Goal: Transaction & Acquisition: Purchase product/service

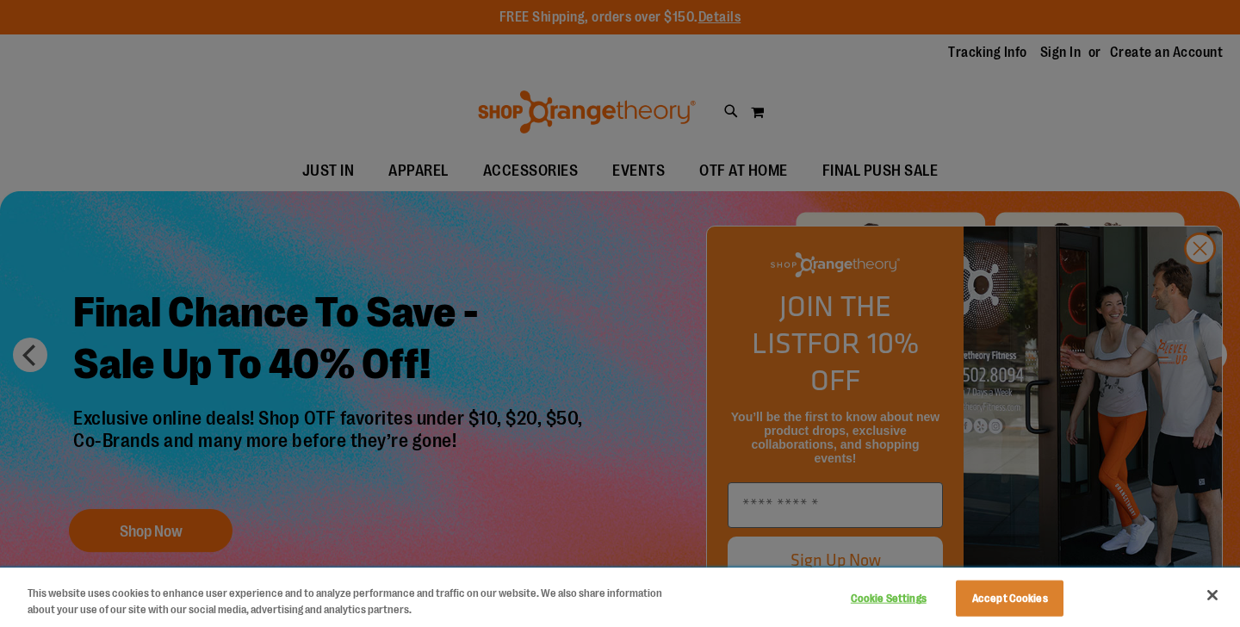
click at [1214, 598] on button "Close" at bounding box center [1213, 595] width 38 height 38
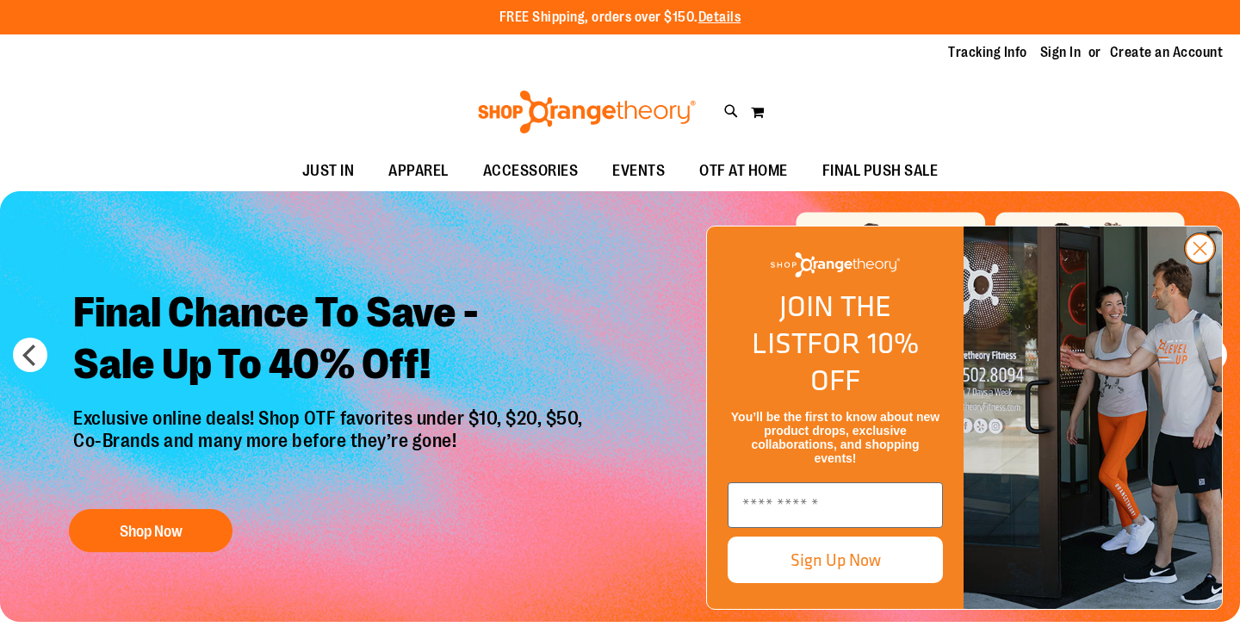
click at [1196, 263] on circle "Close dialog" at bounding box center [1200, 248] width 28 height 28
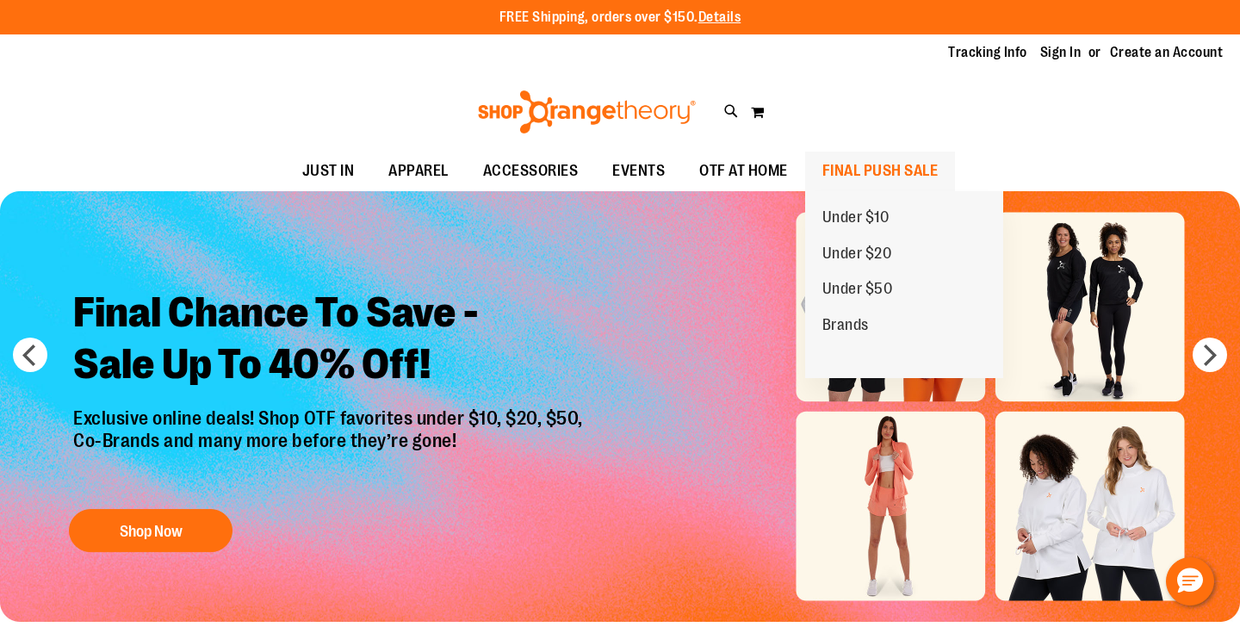
click at [902, 165] on span "FINAL PUSH SALE" at bounding box center [880, 171] width 116 height 39
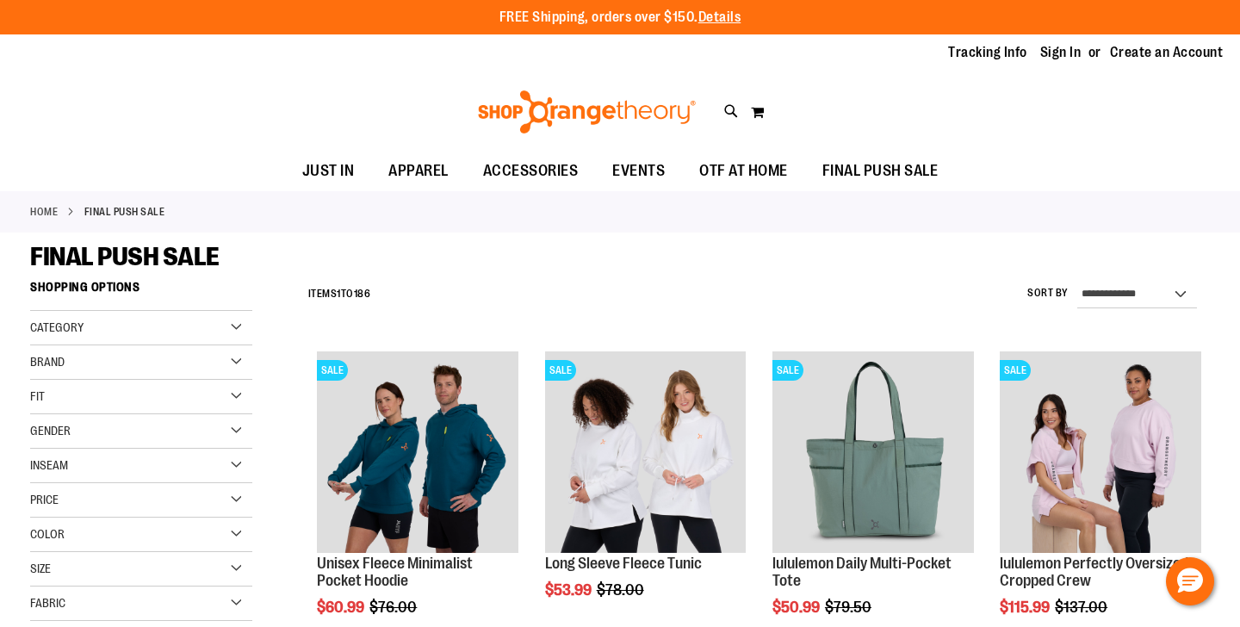
click at [201, 535] on div "Color" at bounding box center [141, 535] width 222 height 34
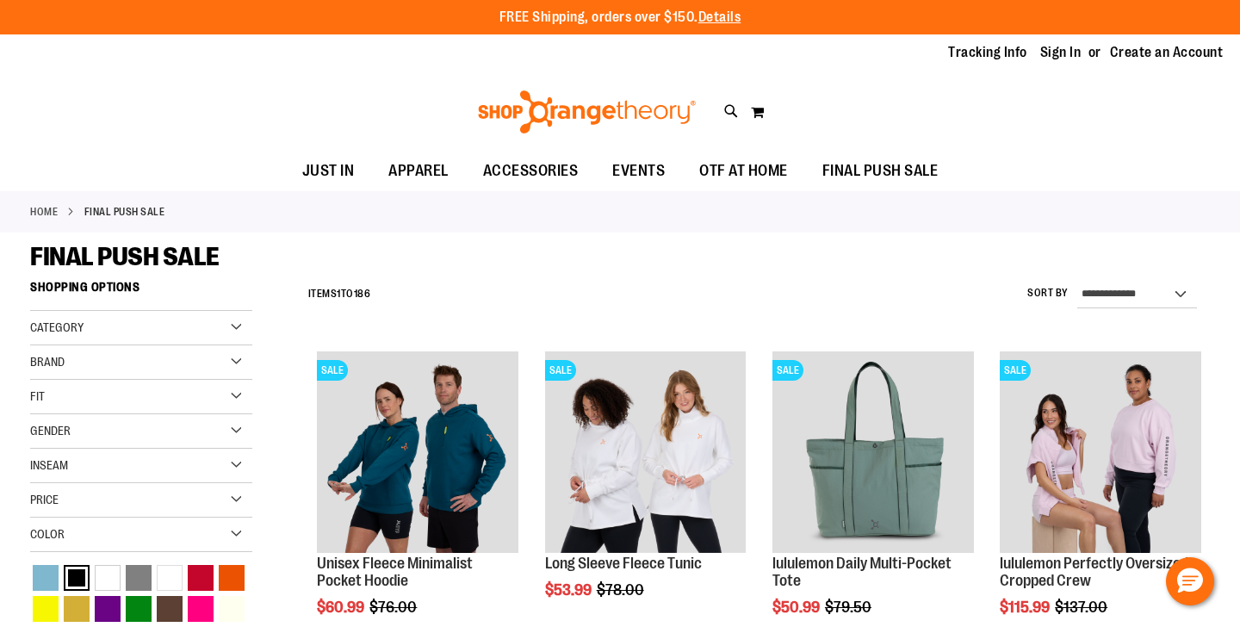
click at [72, 574] on div "Black" at bounding box center [77, 578] width 26 height 26
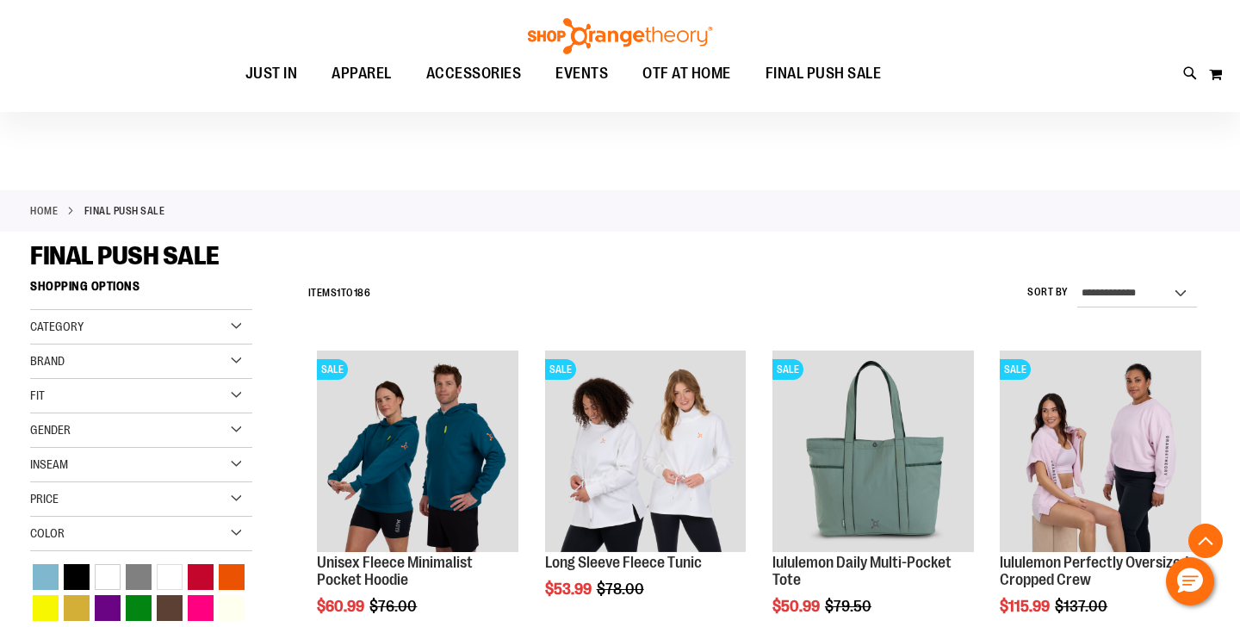
scroll to position [271, 0]
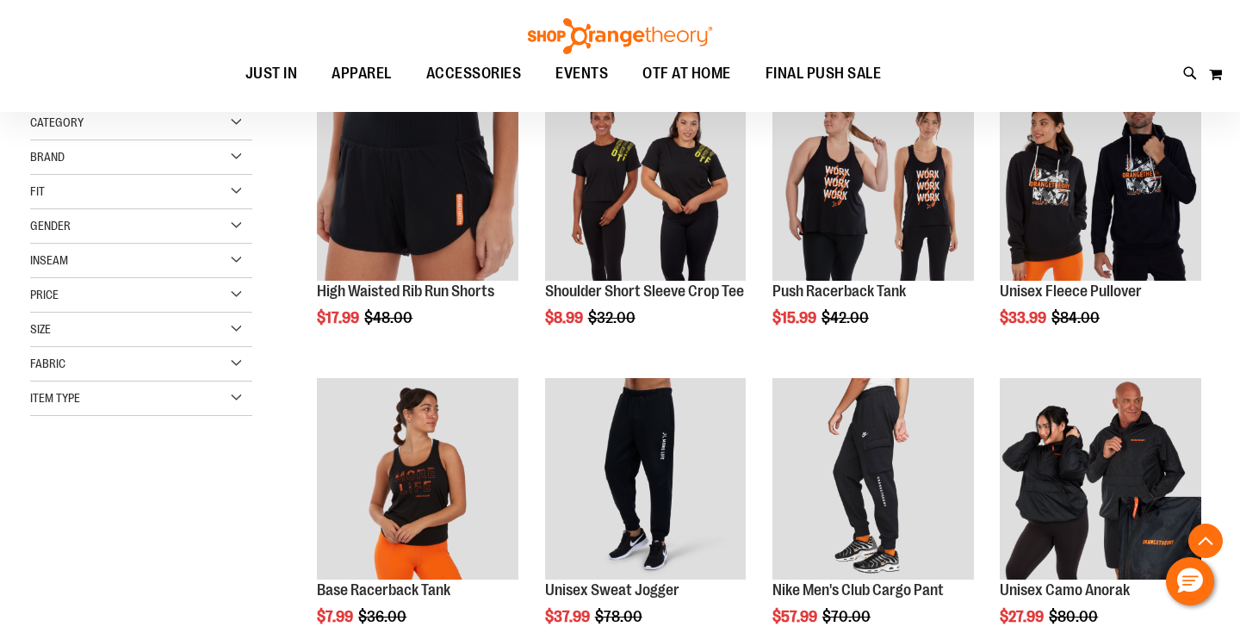
click at [76, 301] on div "Price" at bounding box center [141, 295] width 222 height 34
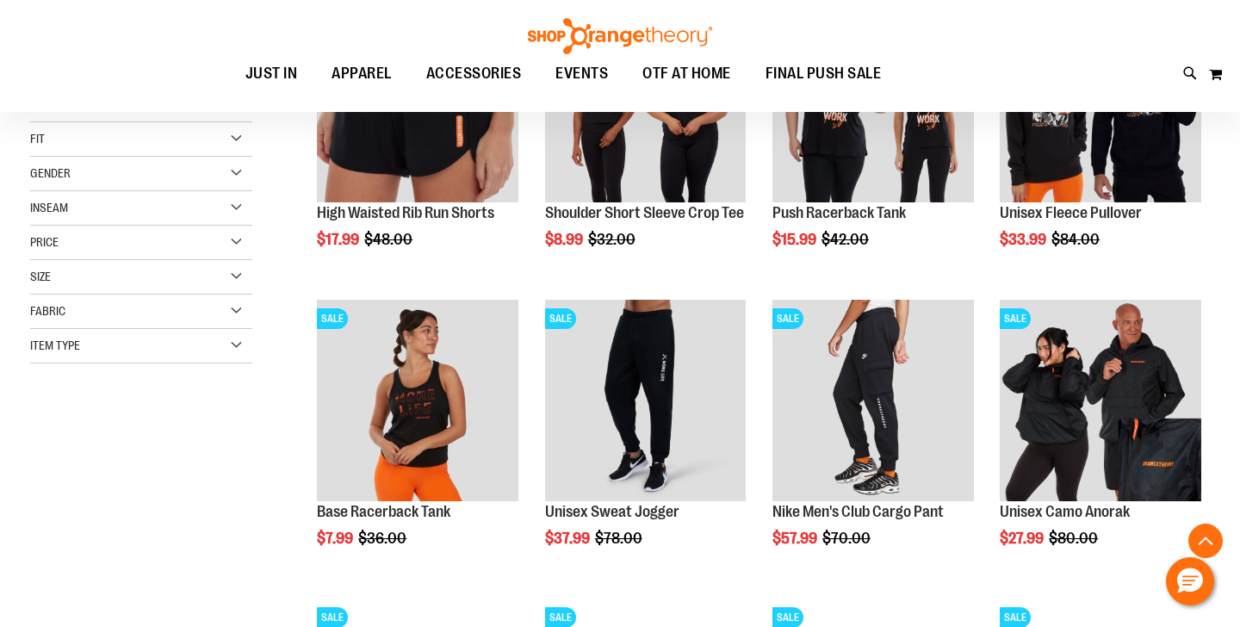
scroll to position [355, 0]
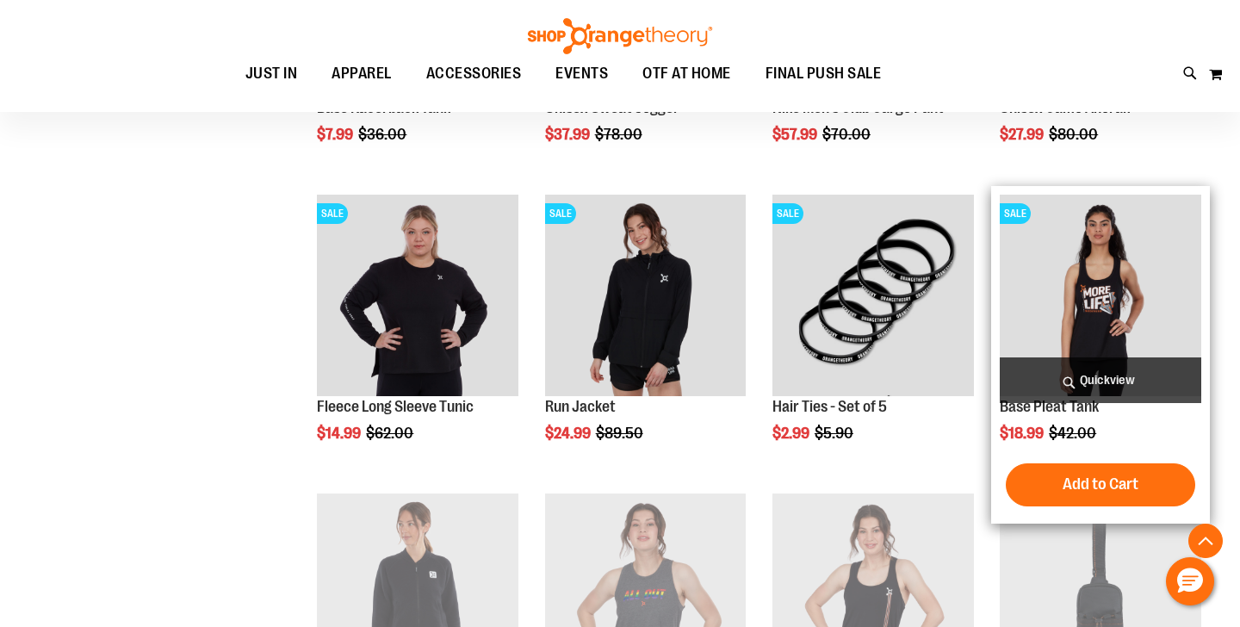
scroll to position [776, 0]
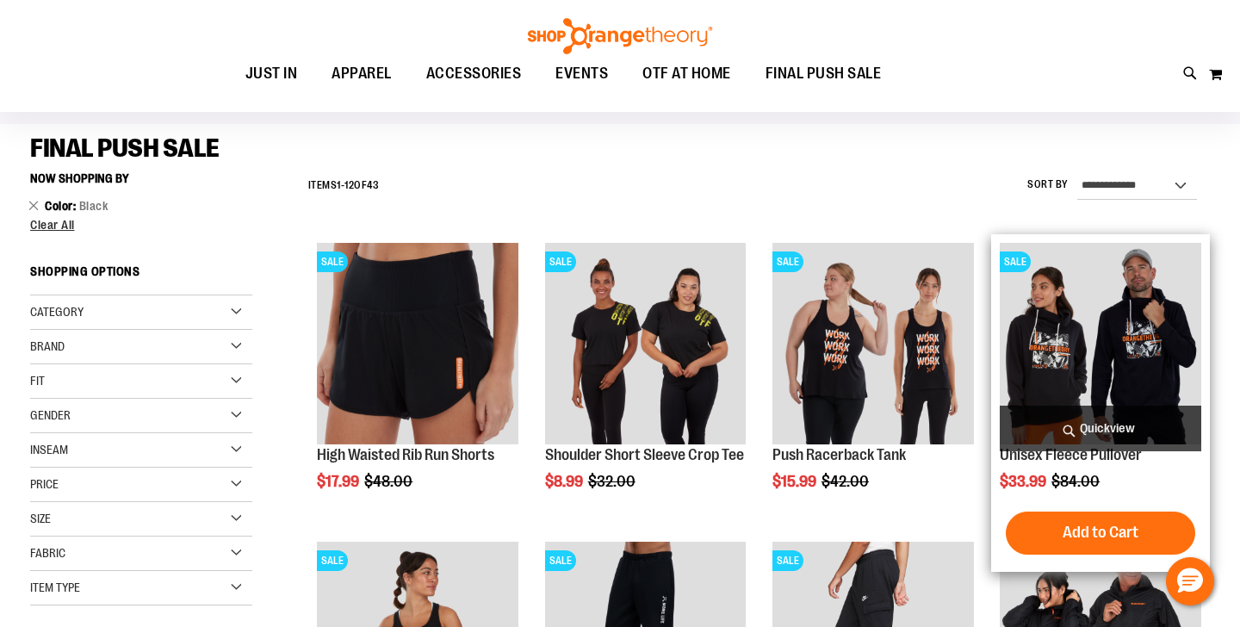
scroll to position [184, 0]
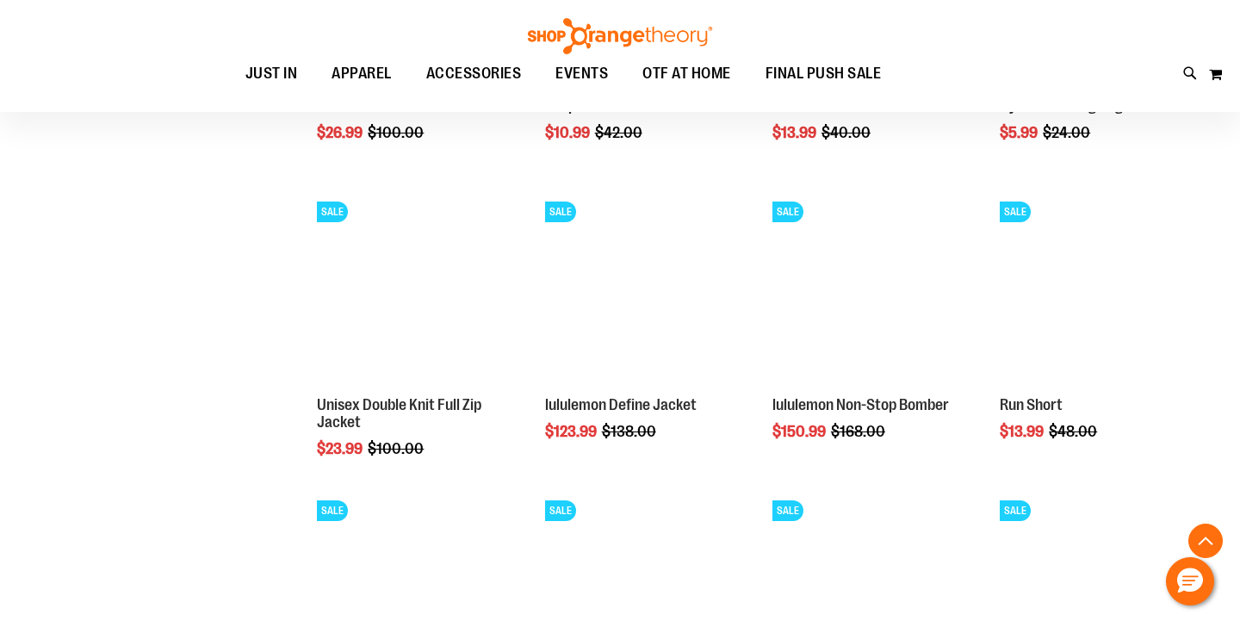
scroll to position [1355, 0]
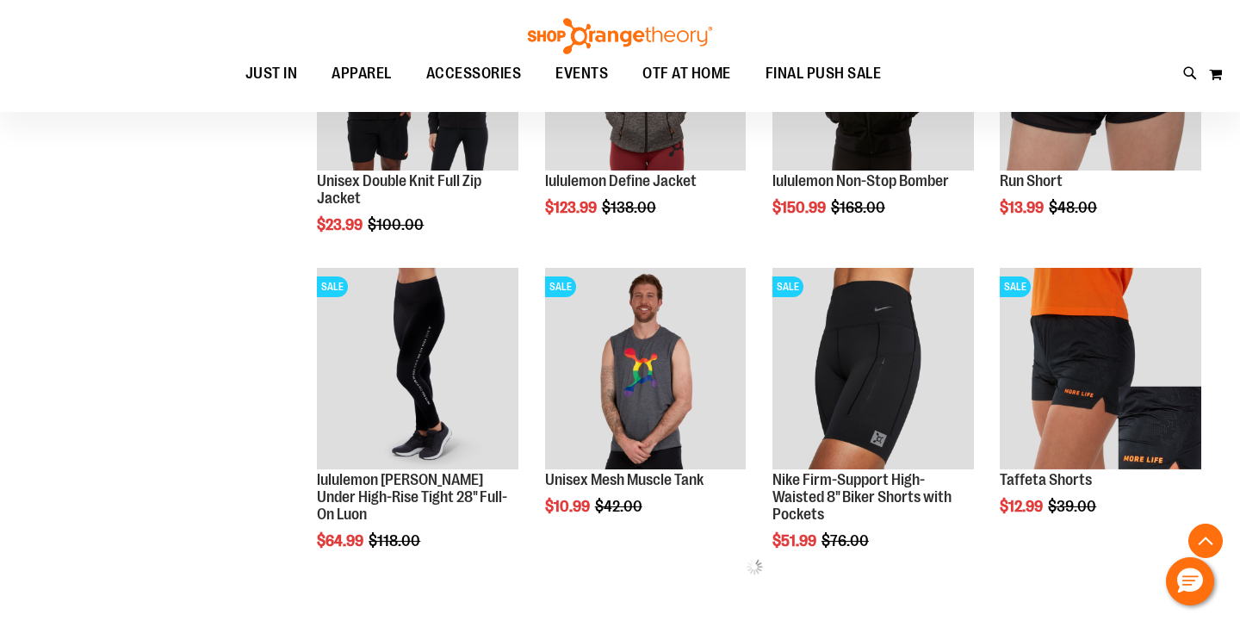
scroll to position [1581, 1]
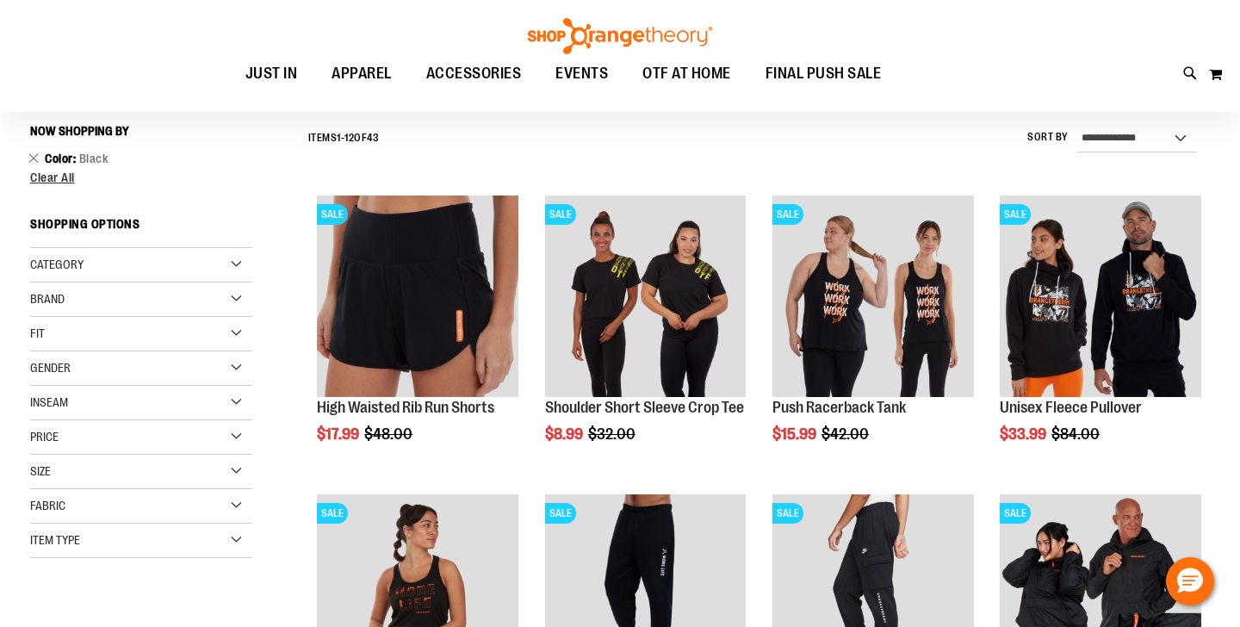
scroll to position [161, 0]
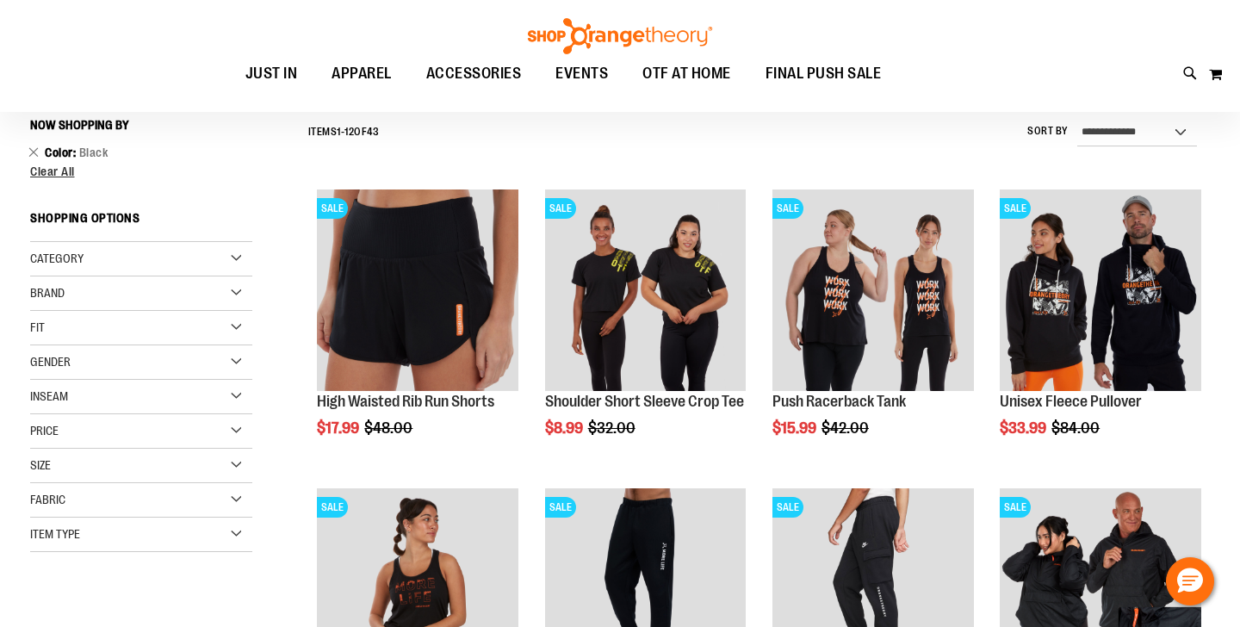
click at [235, 370] on div "Gender" at bounding box center [141, 362] width 222 height 34
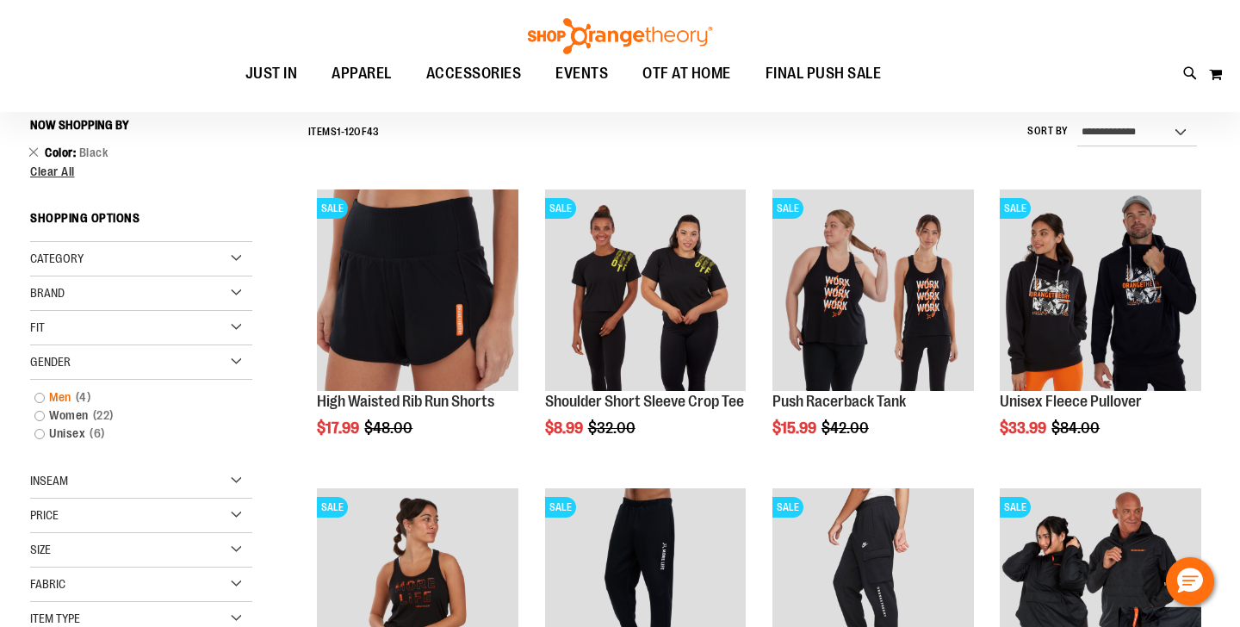
click at [58, 399] on link "Men 4 items" at bounding box center [133, 397] width 214 height 18
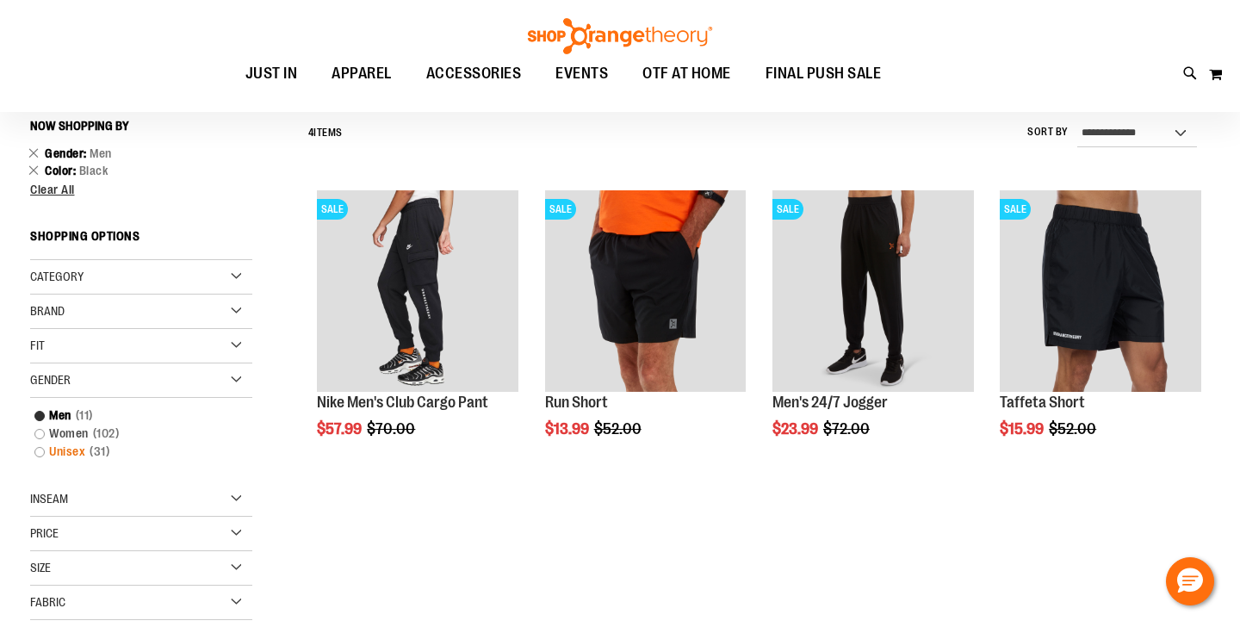
click at [73, 446] on link "Unisex 31 items" at bounding box center [133, 452] width 214 height 18
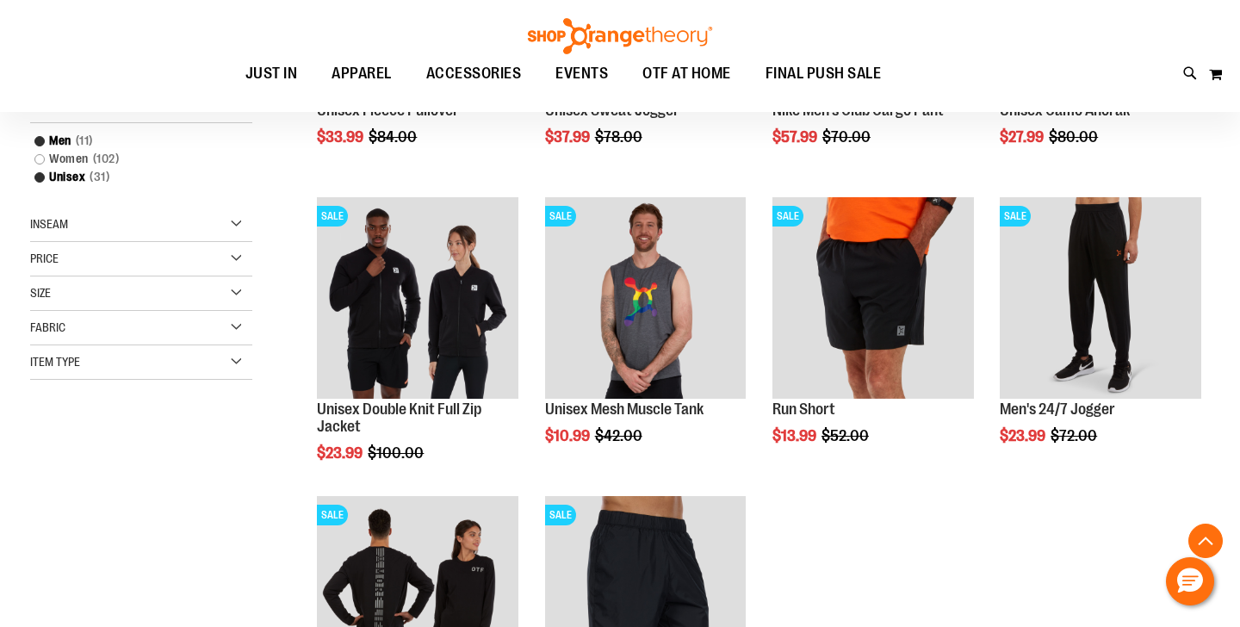
scroll to position [487, 0]
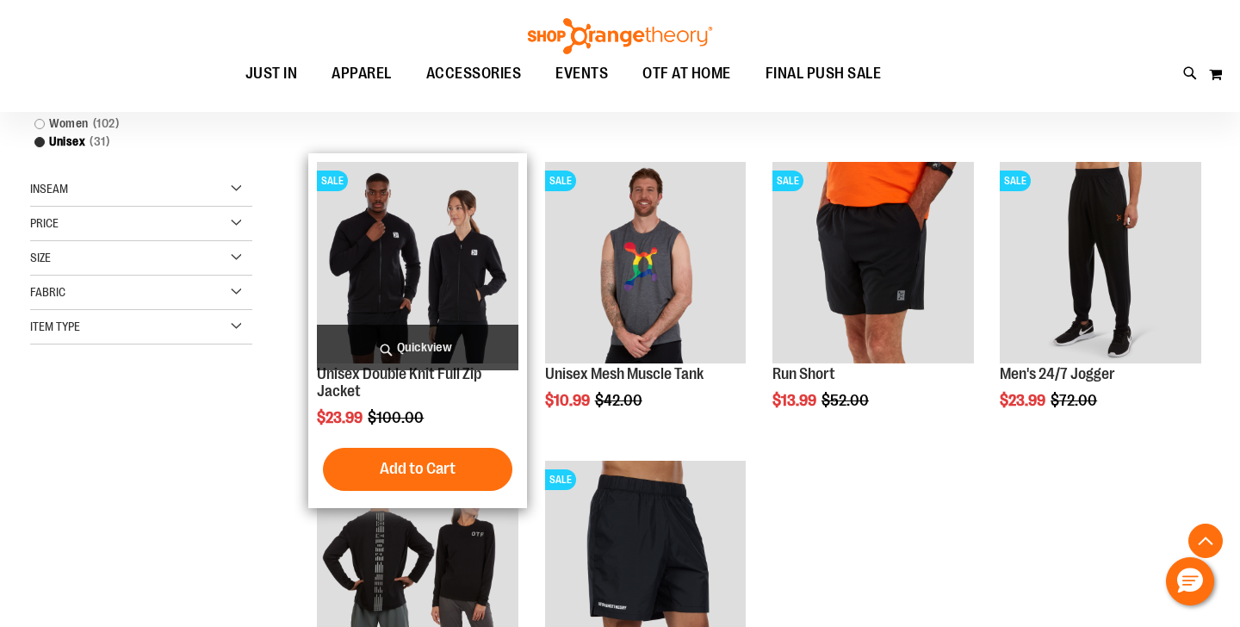
click at [457, 244] on img "product" at bounding box center [418, 263] width 202 height 202
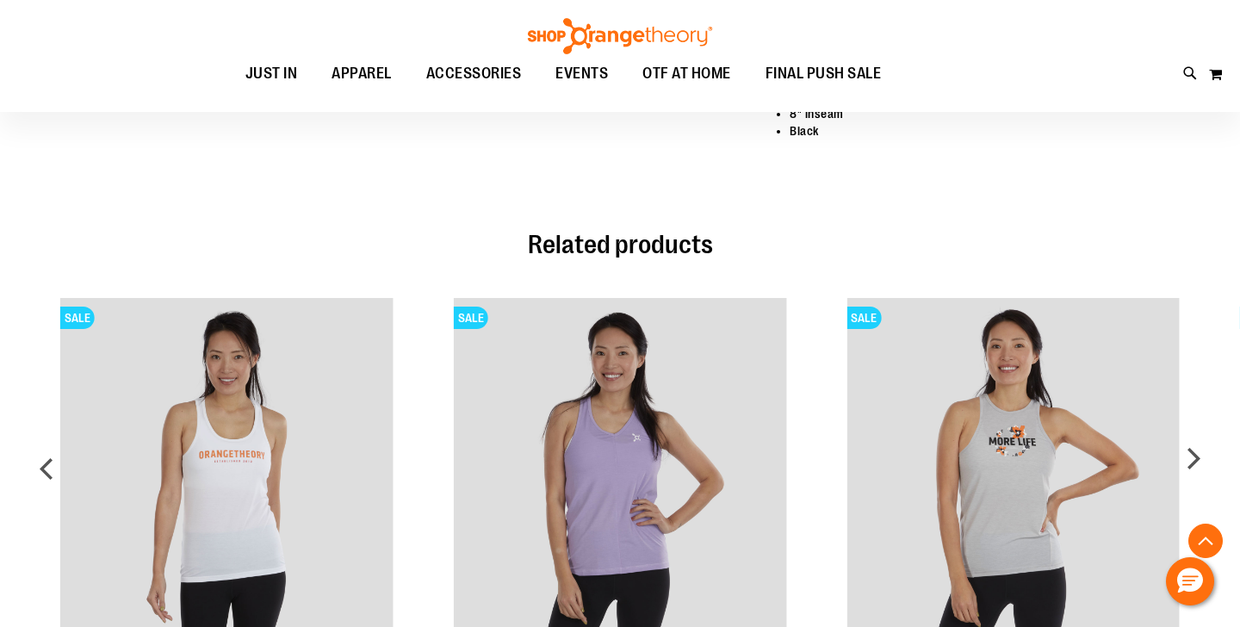
scroll to position [791, 0]
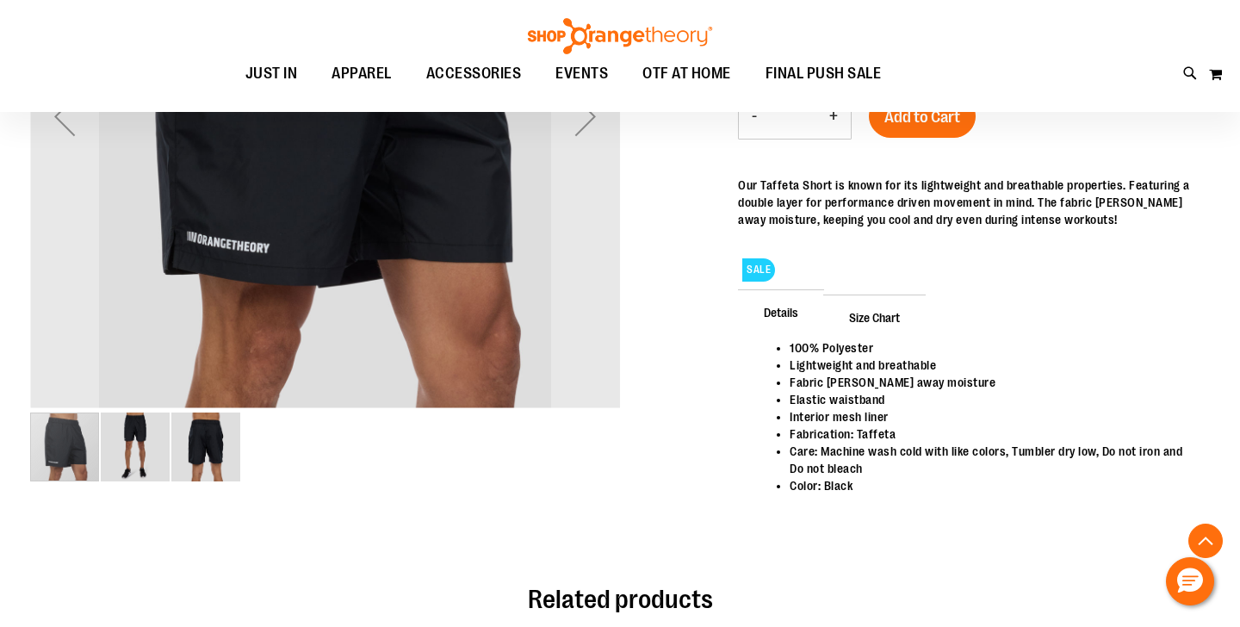
scroll to position [431, 0]
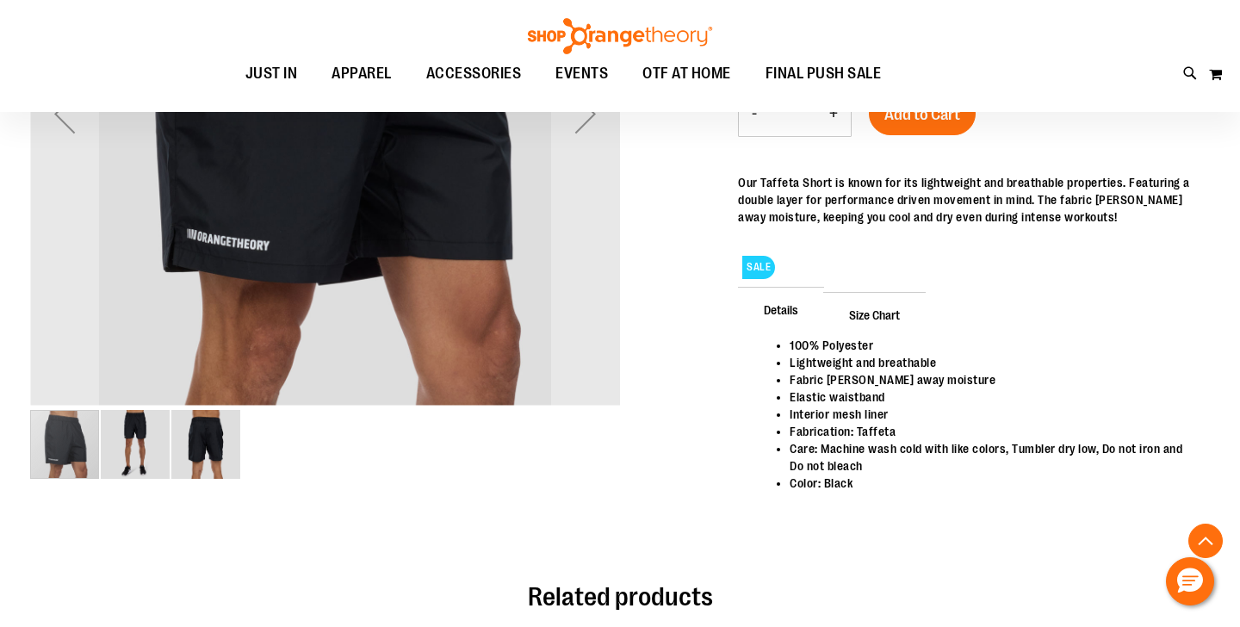
click at [141, 443] on img "image 2 of 3" at bounding box center [135, 444] width 69 height 69
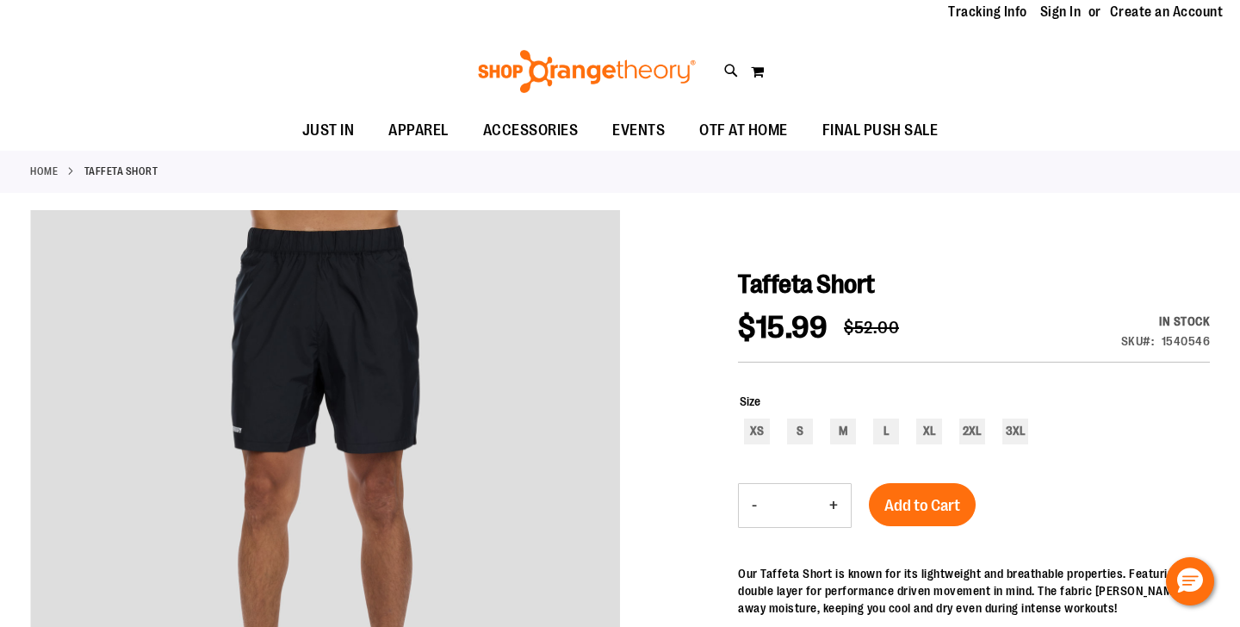
scroll to position [0, 0]
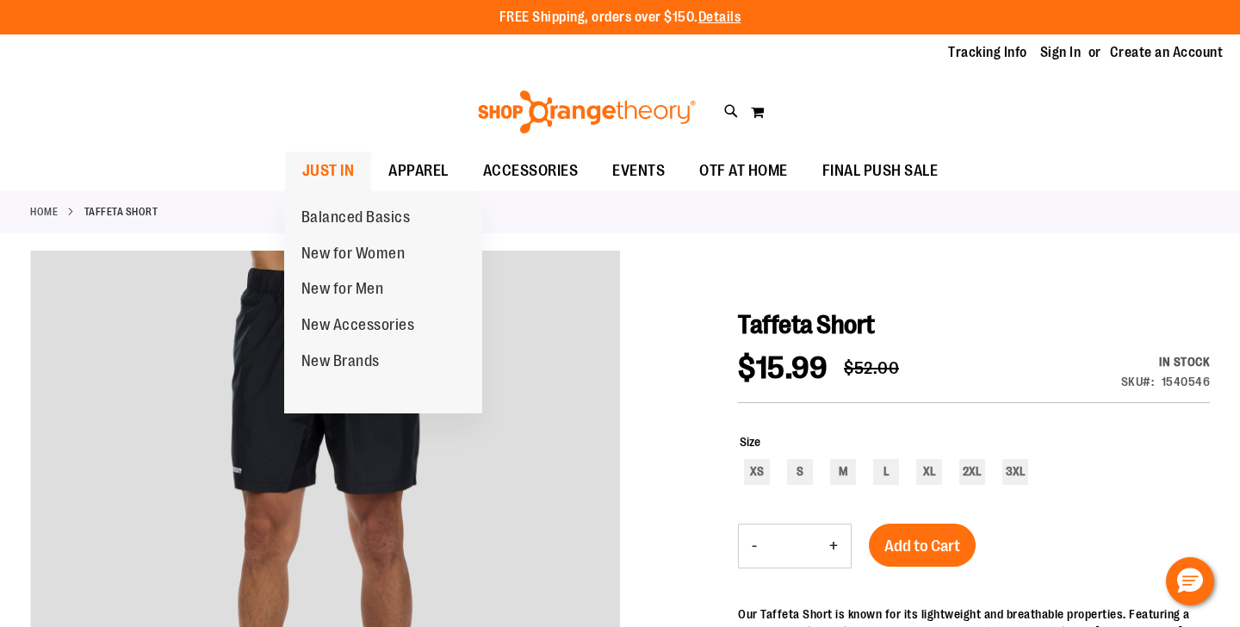
click at [333, 163] on span "JUST IN" at bounding box center [328, 171] width 53 height 39
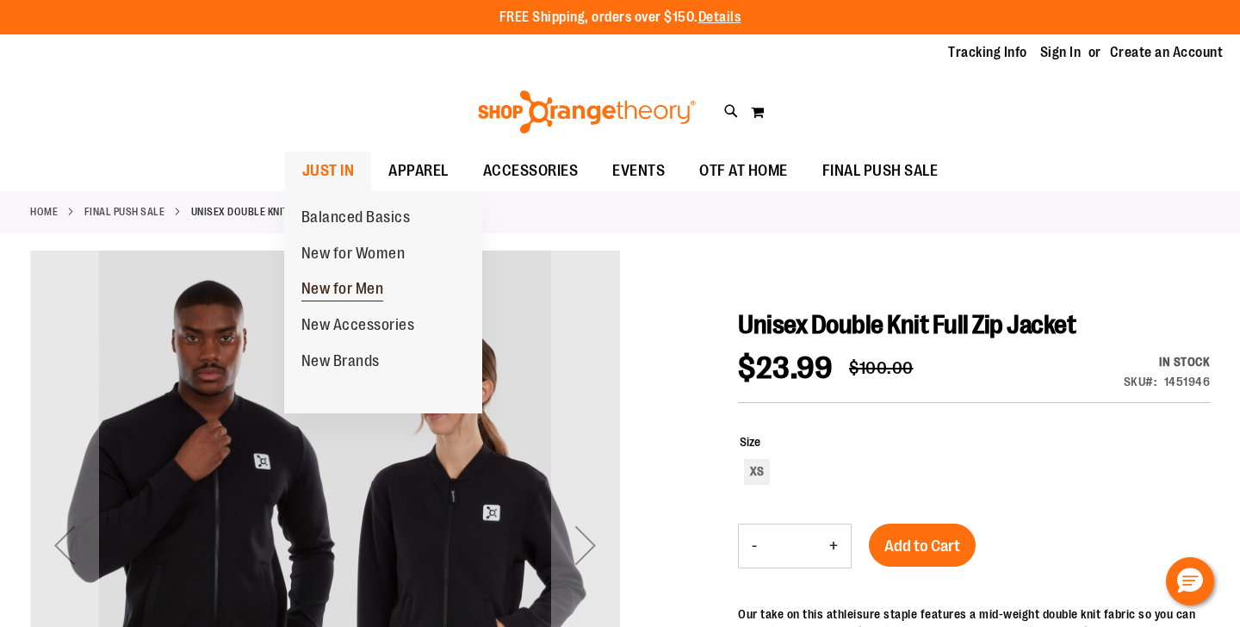
click at [343, 292] on span "New for Men" at bounding box center [342, 291] width 83 height 22
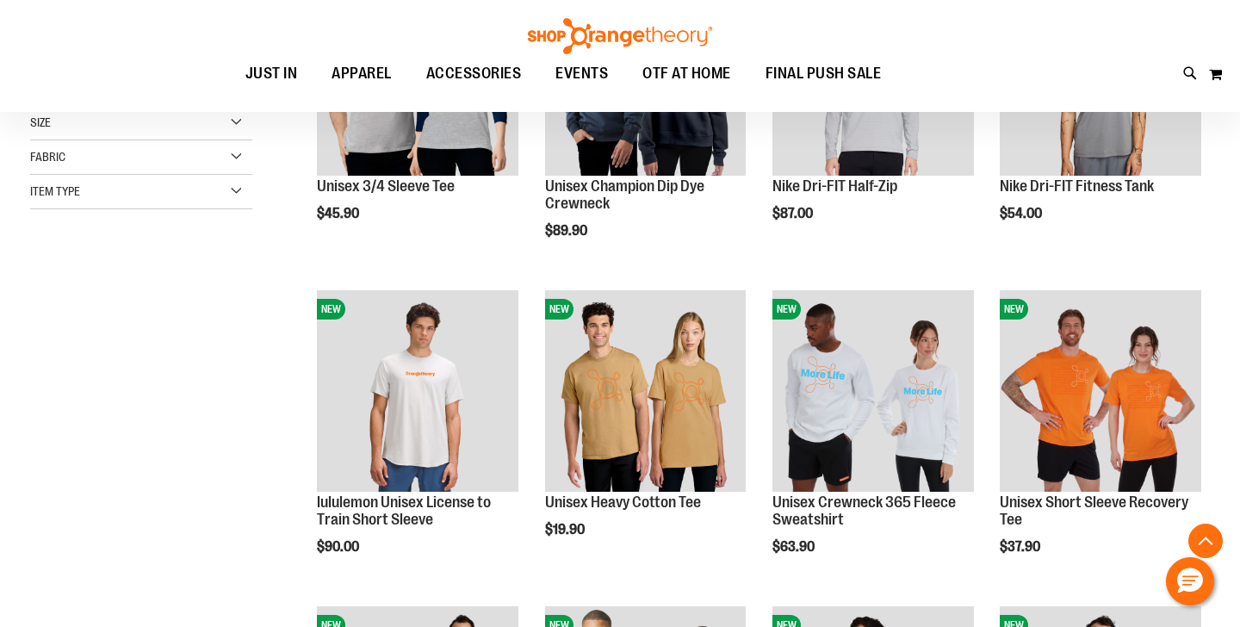
scroll to position [384, 0]
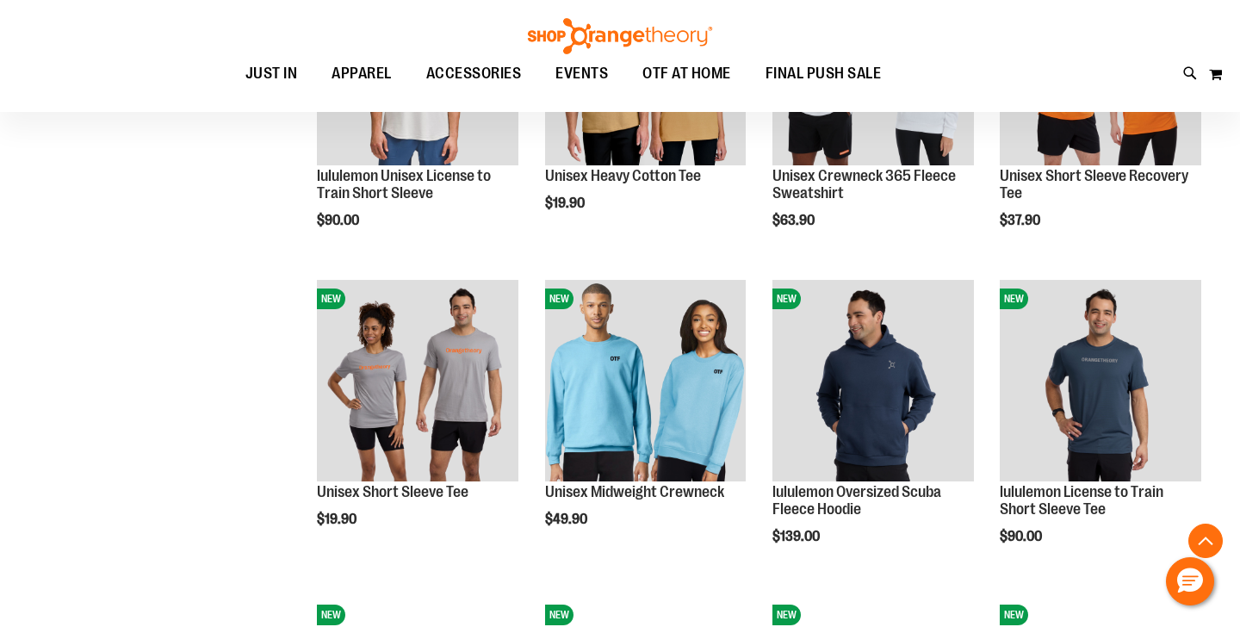
scroll to position [637, 1]
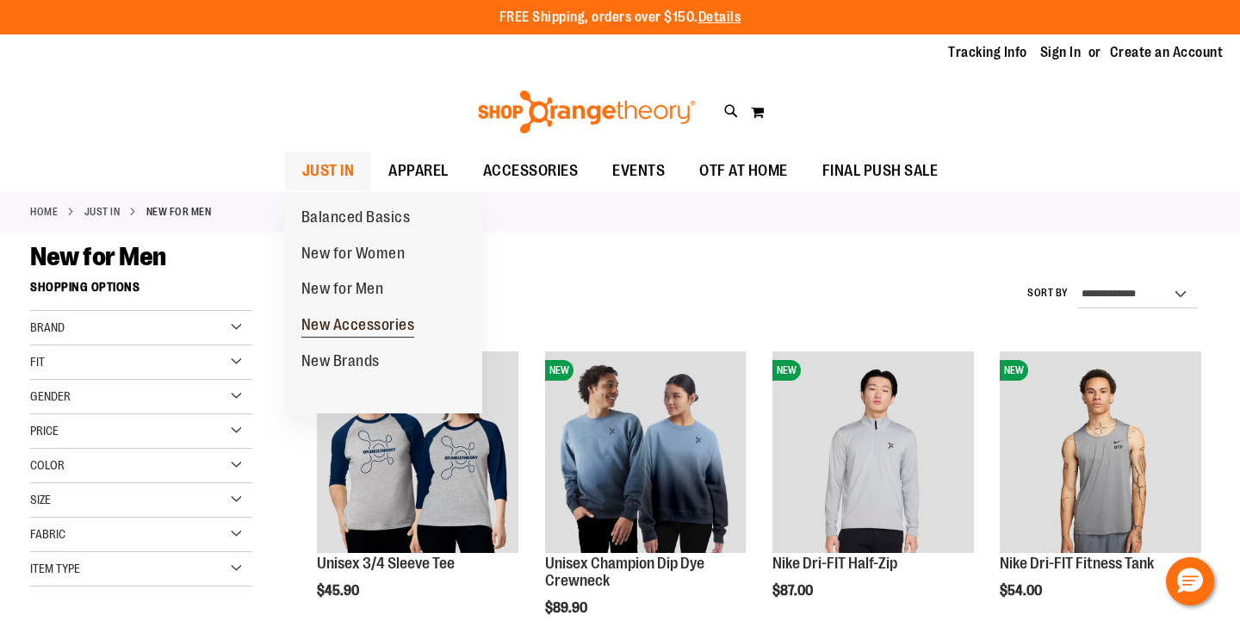
click at [333, 330] on span "New Accessories" at bounding box center [358, 327] width 114 height 22
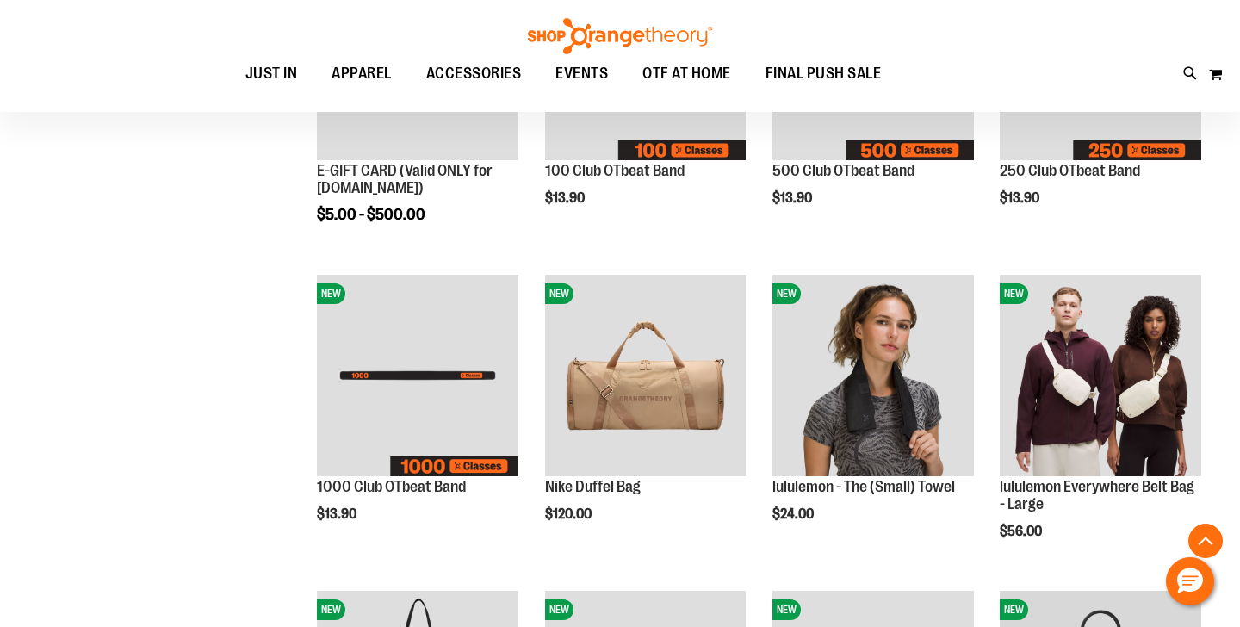
scroll to position [392, 1]
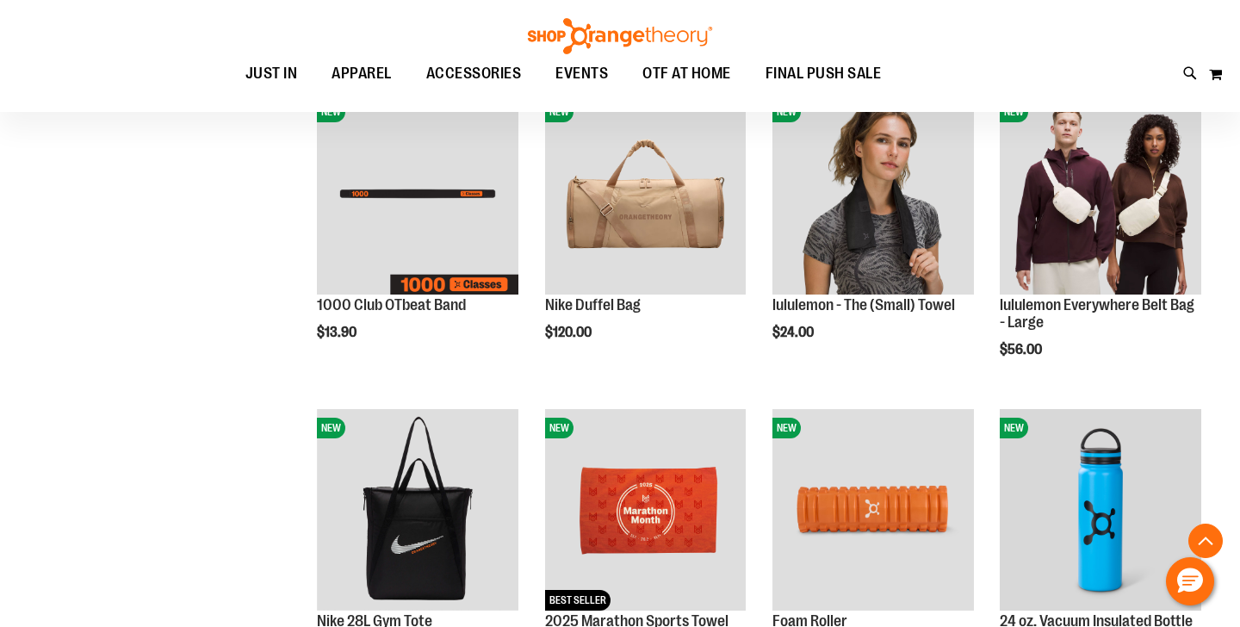
scroll to position [592, 1]
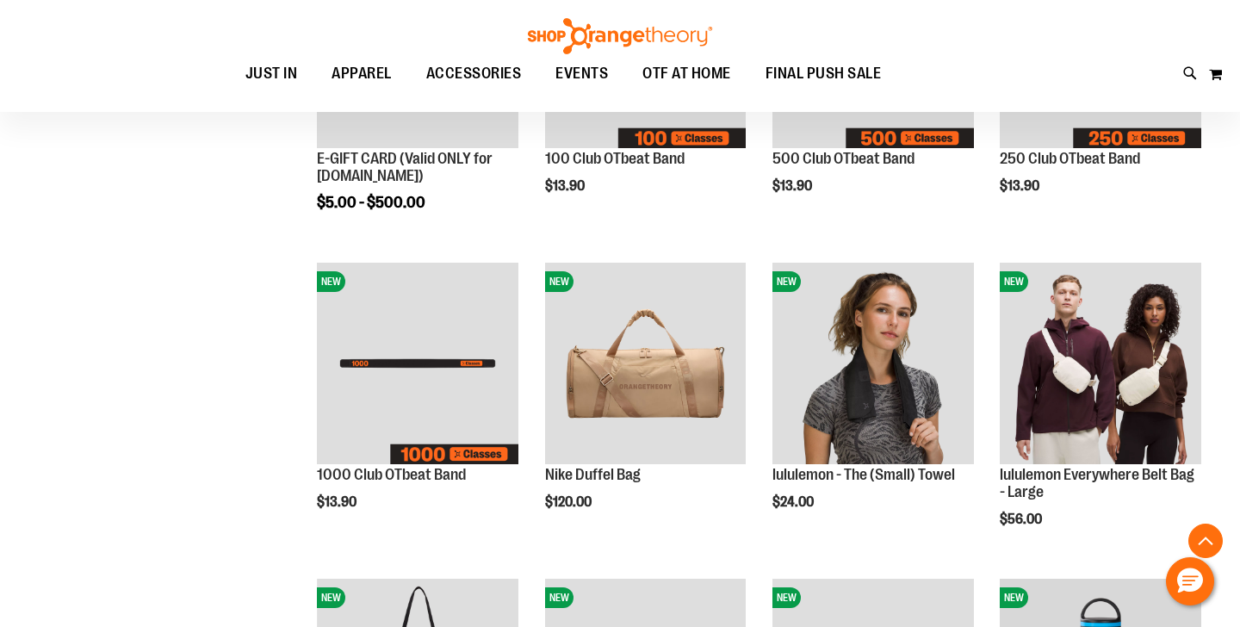
scroll to position [403, 0]
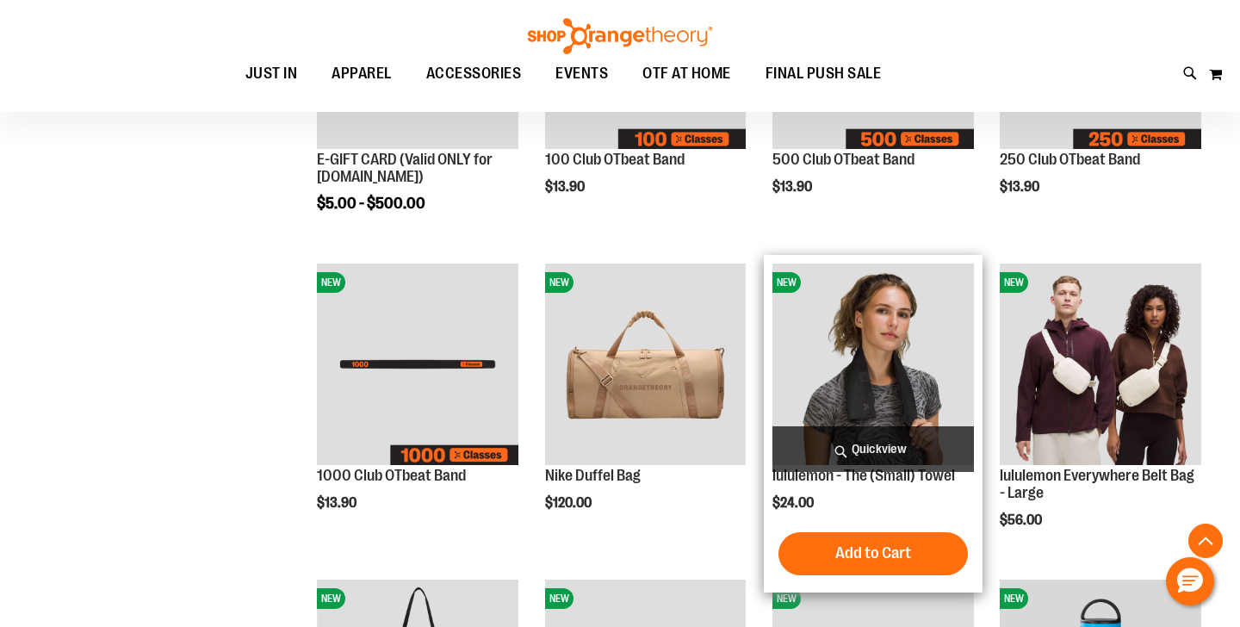
click at [888, 385] on img "product" at bounding box center [873, 365] width 202 height 202
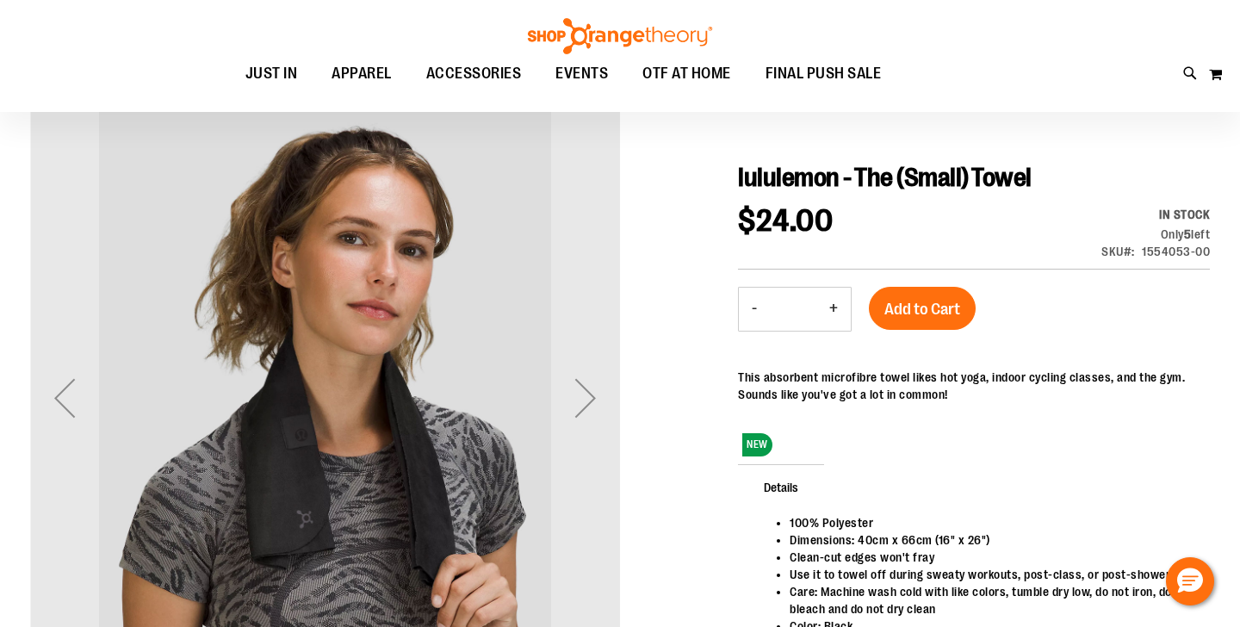
scroll to position [146, 0]
click at [584, 396] on div "Next" at bounding box center [585, 398] width 69 height 69
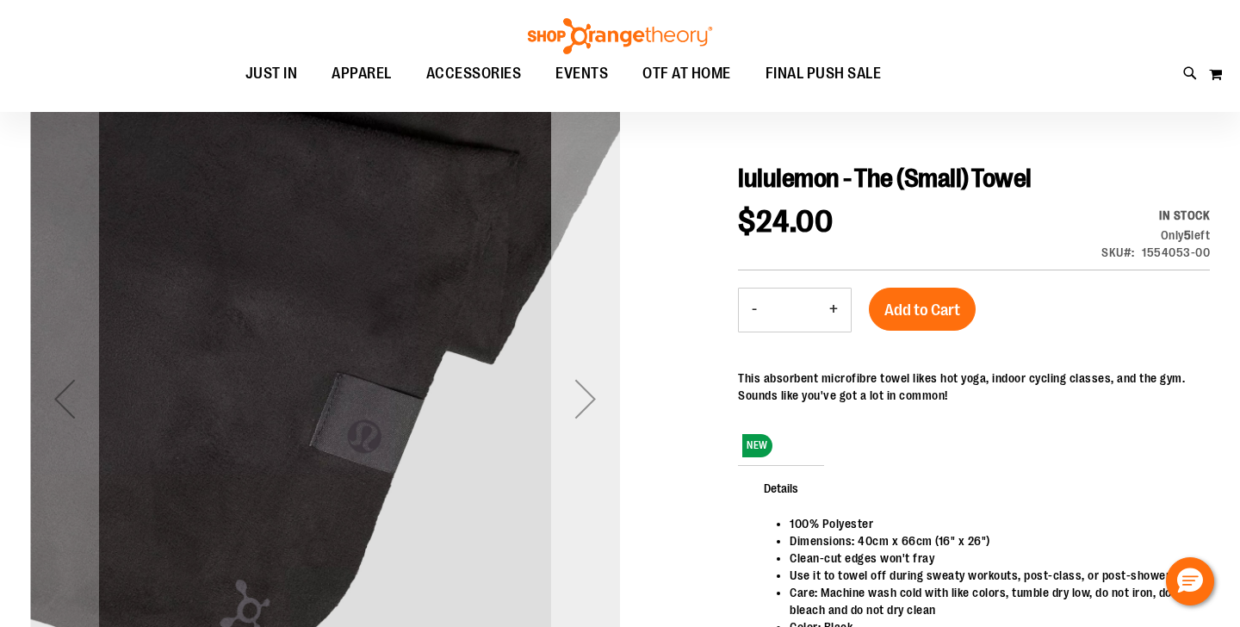
click at [584, 396] on div "Next" at bounding box center [585, 398] width 69 height 69
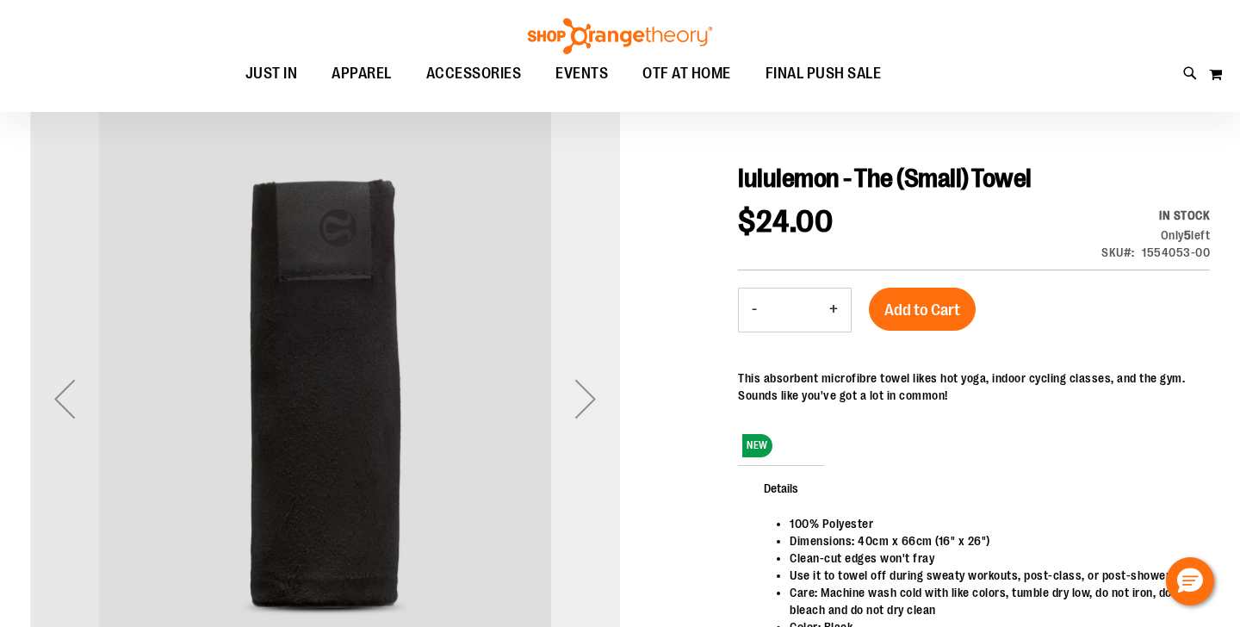
click at [584, 396] on div "Next" at bounding box center [585, 398] width 69 height 69
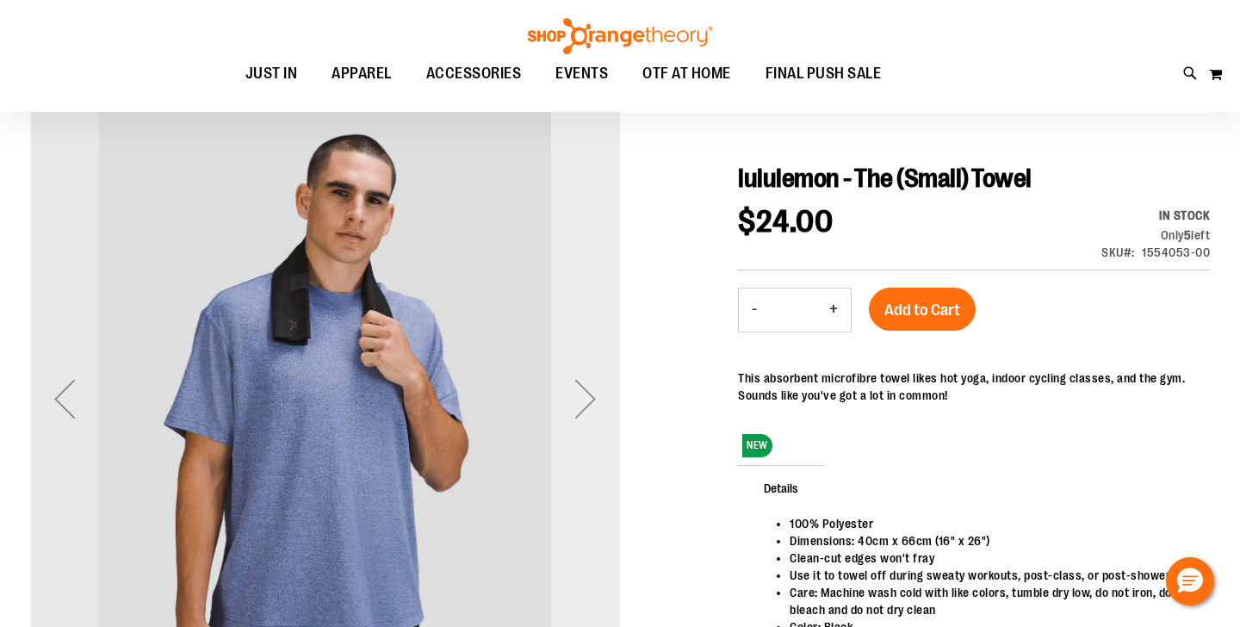
click at [584, 396] on div "Next" at bounding box center [585, 398] width 69 height 69
